Goal: Navigation & Orientation: Find specific page/section

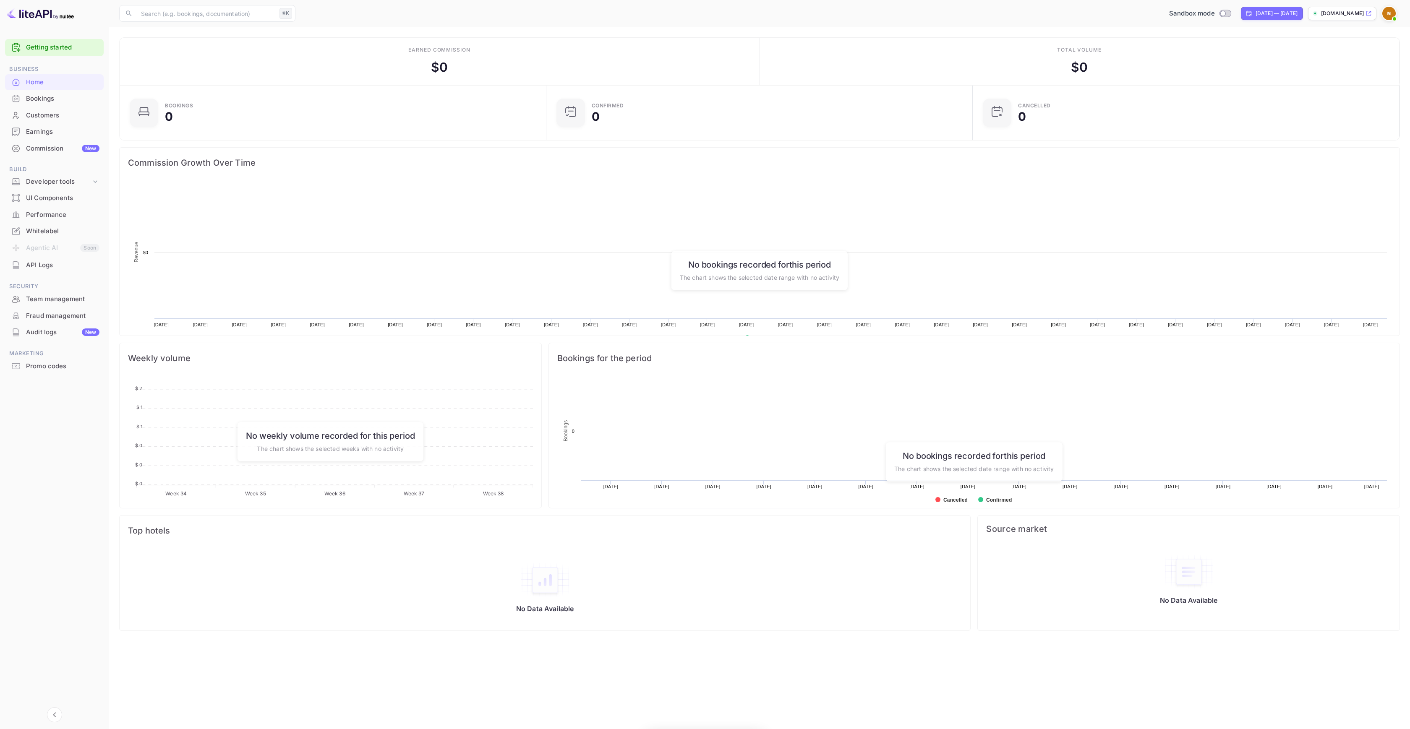
scroll to position [130, 415]
click at [1392, 12] on img at bounding box center [1388, 13] width 13 height 13
click at [1299, 43] on img at bounding box center [1294, 50] width 15 height 15
click at [1301, 55] on span at bounding box center [1300, 56] width 3 height 3
drag, startPoint x: 1322, startPoint y: 47, endPoint x: 1339, endPoint y: 47, distance: 16.4
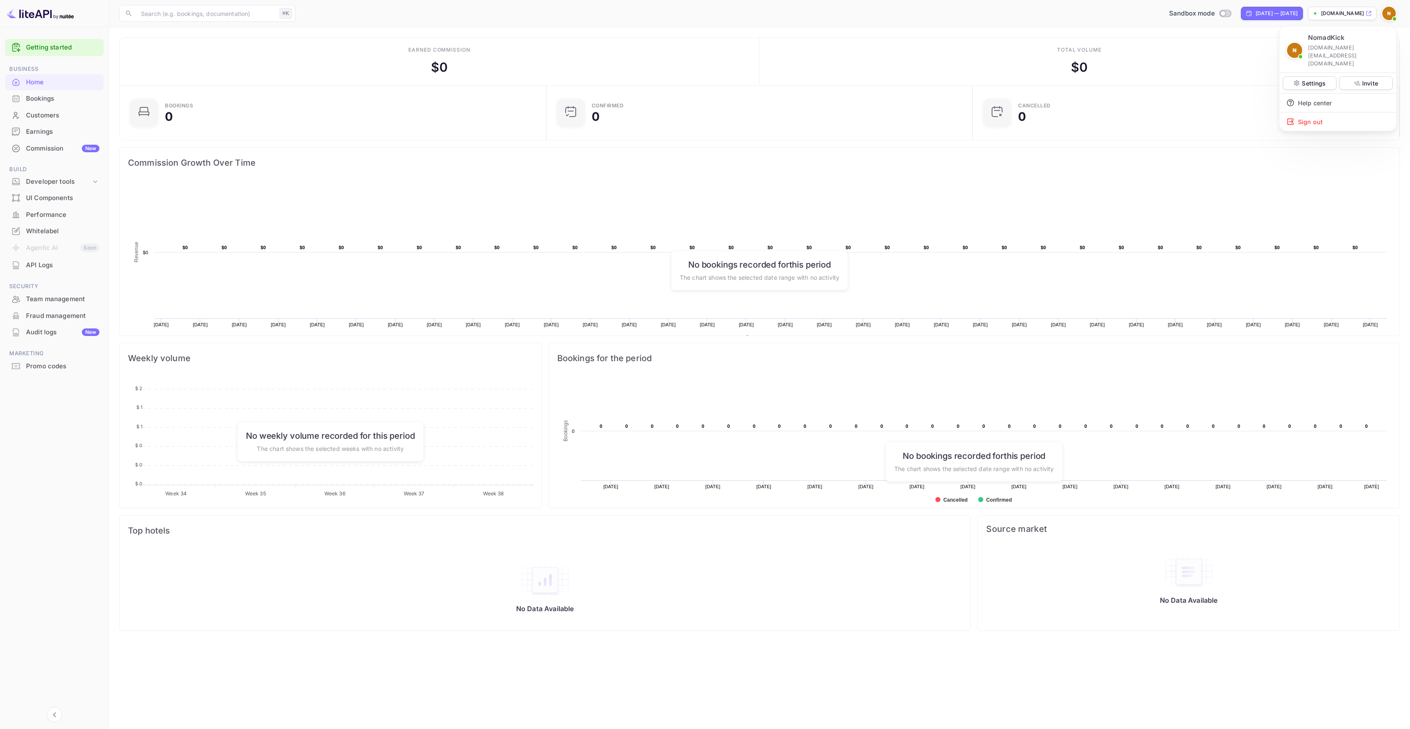
click at [1323, 47] on p "[DOMAIN_NAME][EMAIL_ADDRESS][DOMAIN_NAME]" at bounding box center [1348, 56] width 81 height 24
click at [1339, 40] on p "NomadKick" at bounding box center [1326, 38] width 37 height 10
click at [1319, 45] on p "[DOMAIN_NAME][EMAIL_ADDRESS][DOMAIN_NAME]" at bounding box center [1348, 56] width 81 height 24
click at [1300, 80] on icon at bounding box center [1296, 83] width 7 height 7
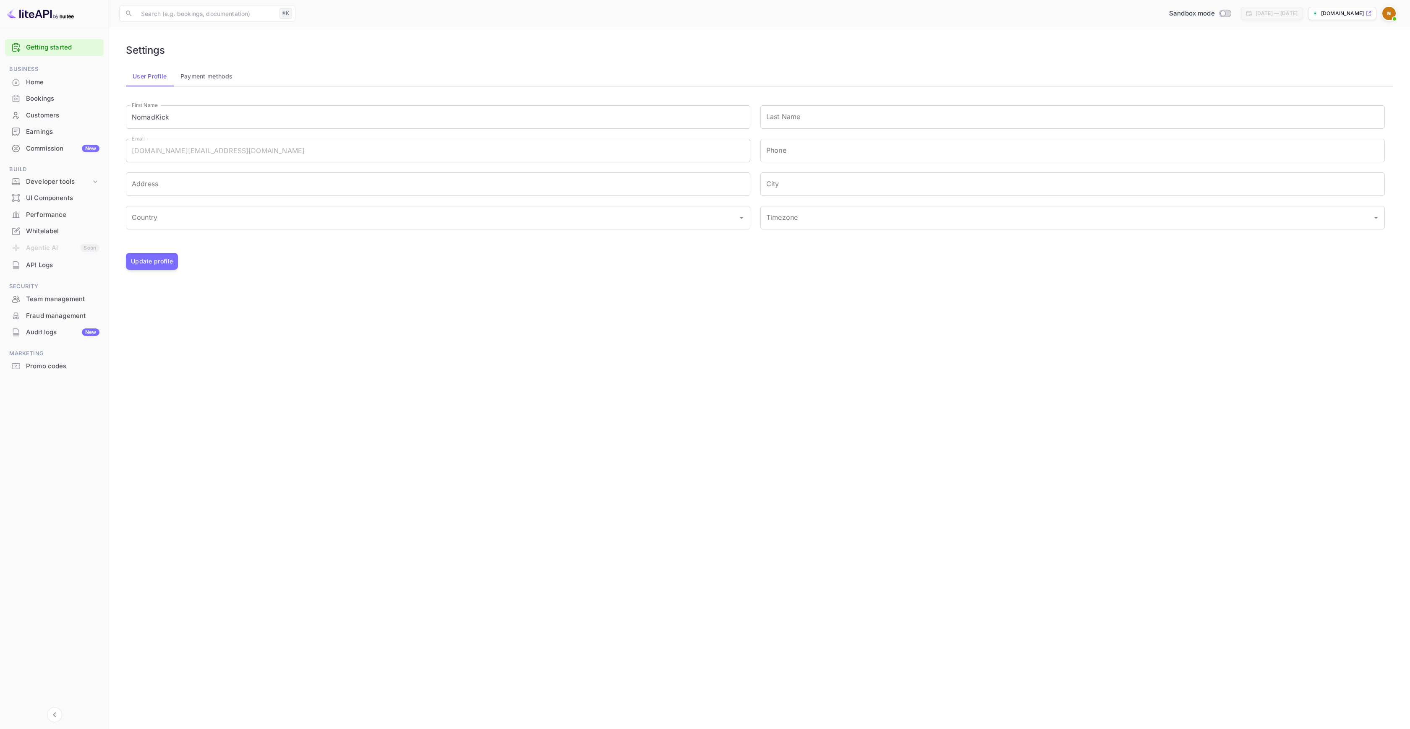
click at [49, 234] on div "Whitelabel" at bounding box center [62, 232] width 73 height 10
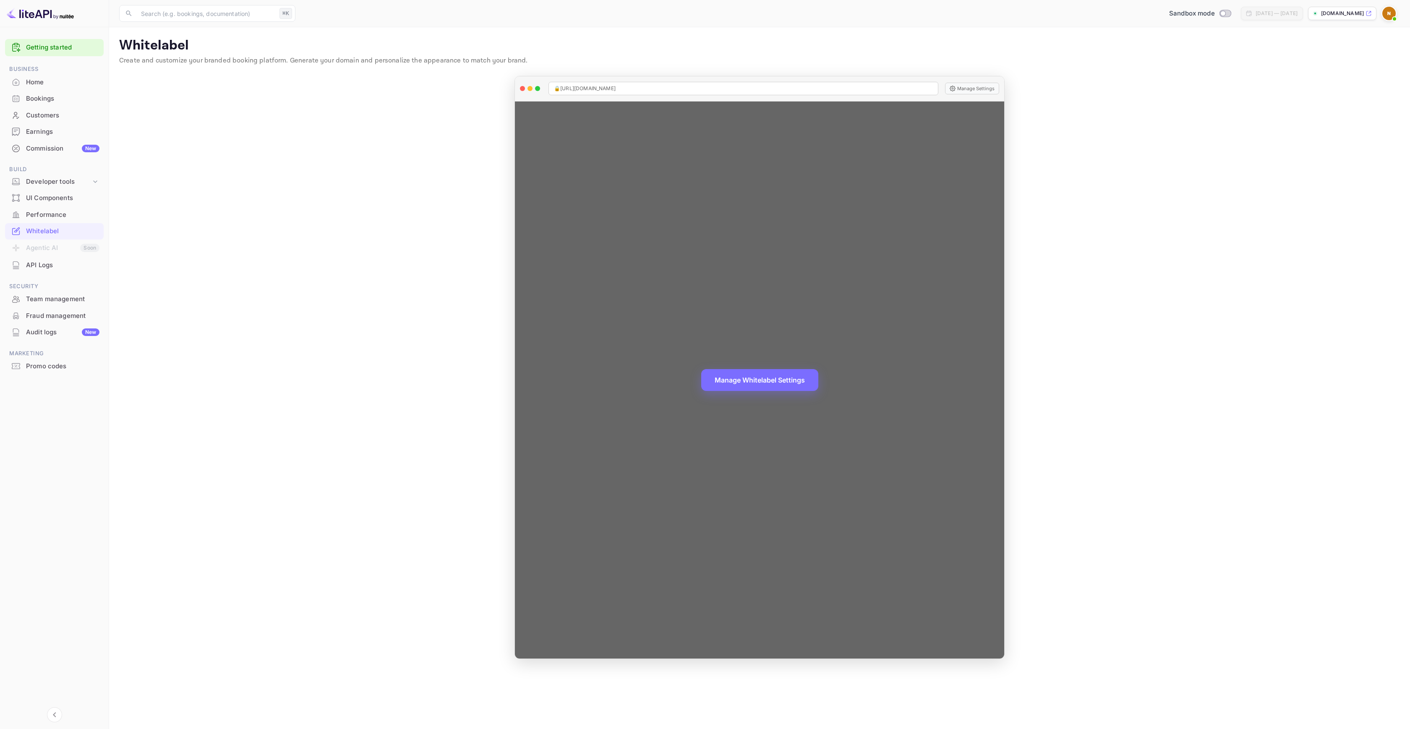
click at [775, 340] on div "Manage Whitelabel Settings" at bounding box center [759, 380] width 489 height 557
click at [767, 357] on div "Manage Whitelabel Settings" at bounding box center [759, 380] width 489 height 557
click at [762, 370] on button "Manage Whitelabel Settings" at bounding box center [759, 379] width 117 height 22
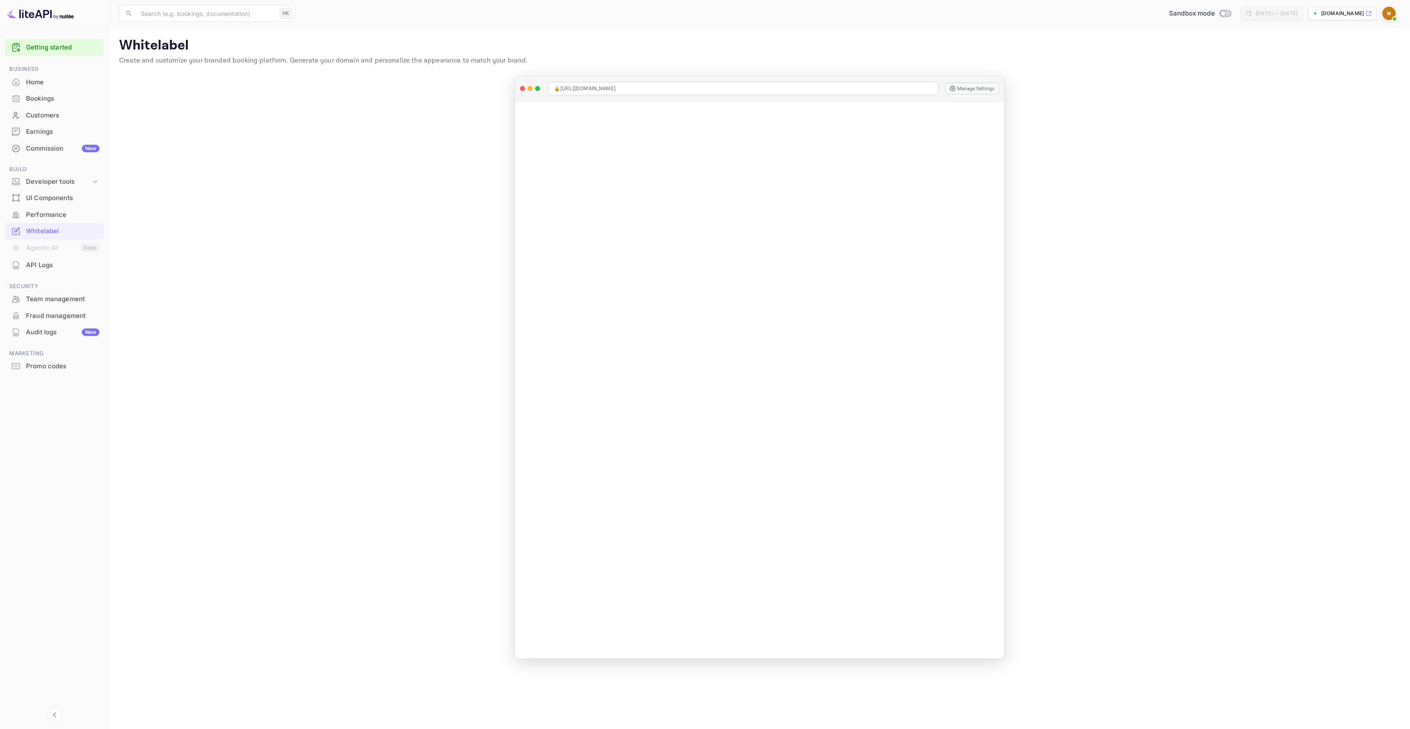
click at [352, 118] on main "Whitelabel Create and customize your branded booking platform. Generate your do…" at bounding box center [759, 378] width 1301 height 702
click at [53, 300] on div "Team management" at bounding box center [62, 300] width 73 height 10
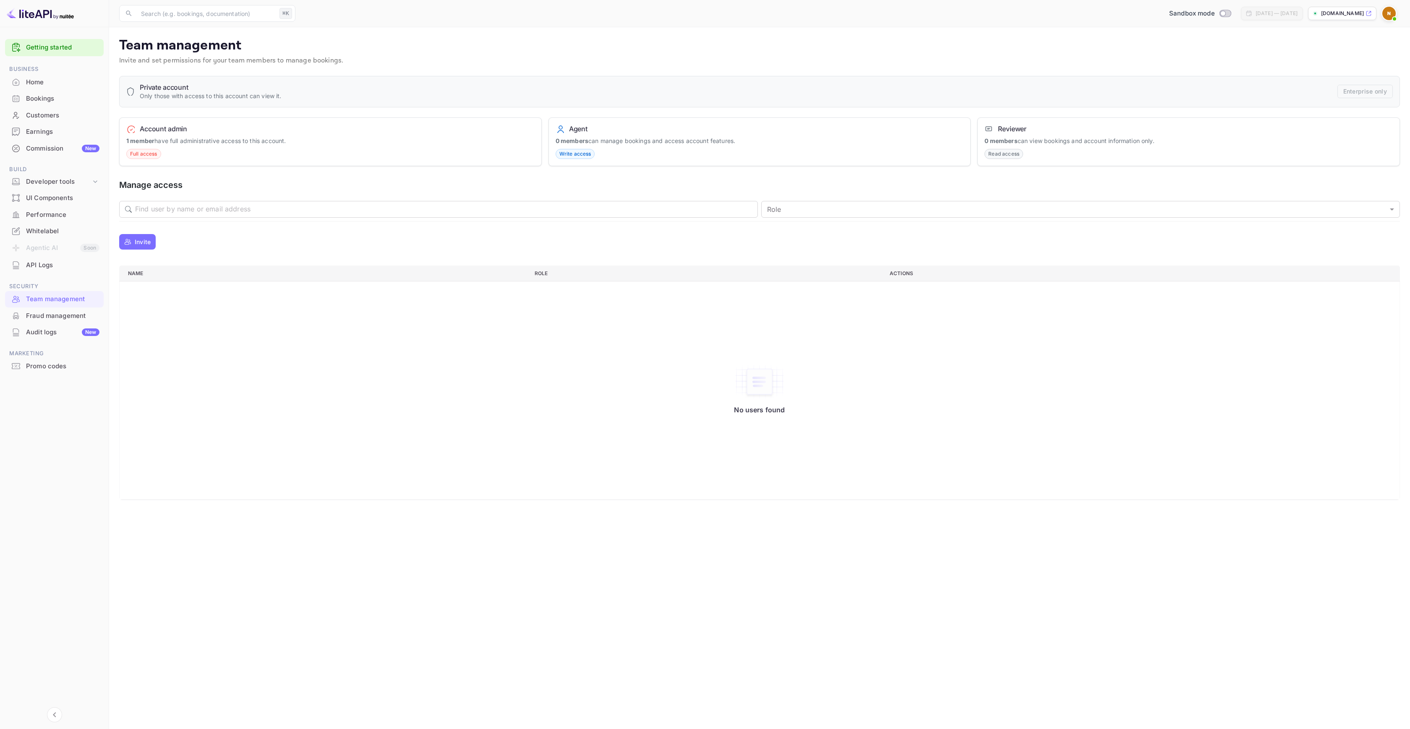
click at [51, 321] on div "Fraud management" at bounding box center [54, 316] width 99 height 16
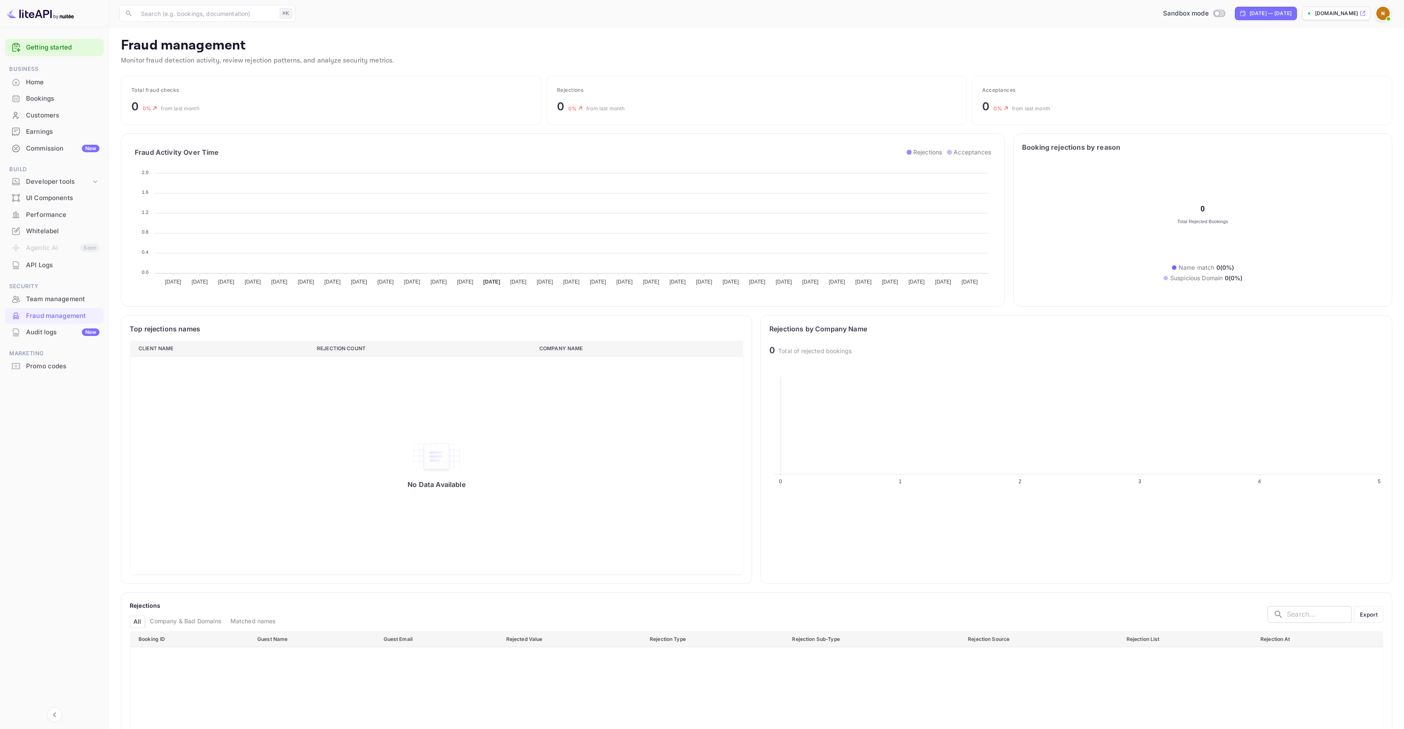
scroll to position [166, 608]
